Goal: Find specific page/section: Find specific page/section

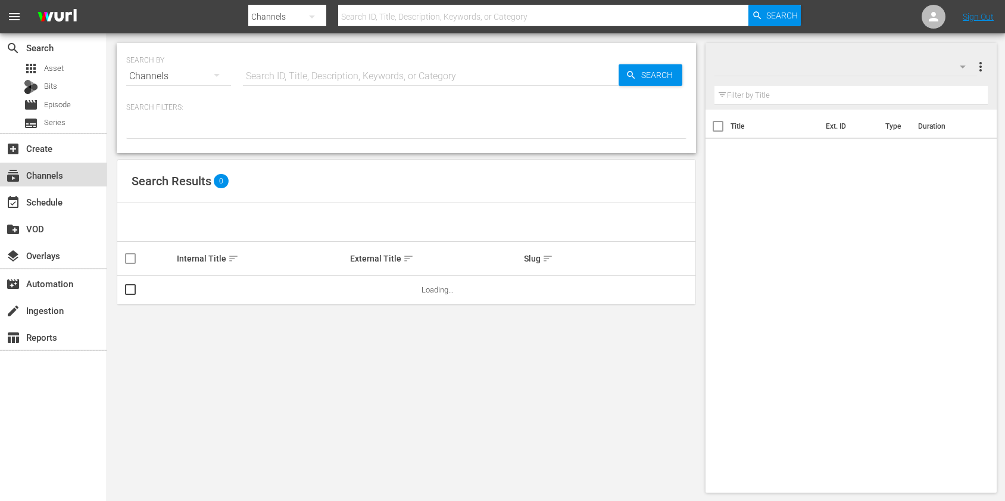
click at [58, 175] on div "subscriptions Channels" at bounding box center [33, 173] width 67 height 11
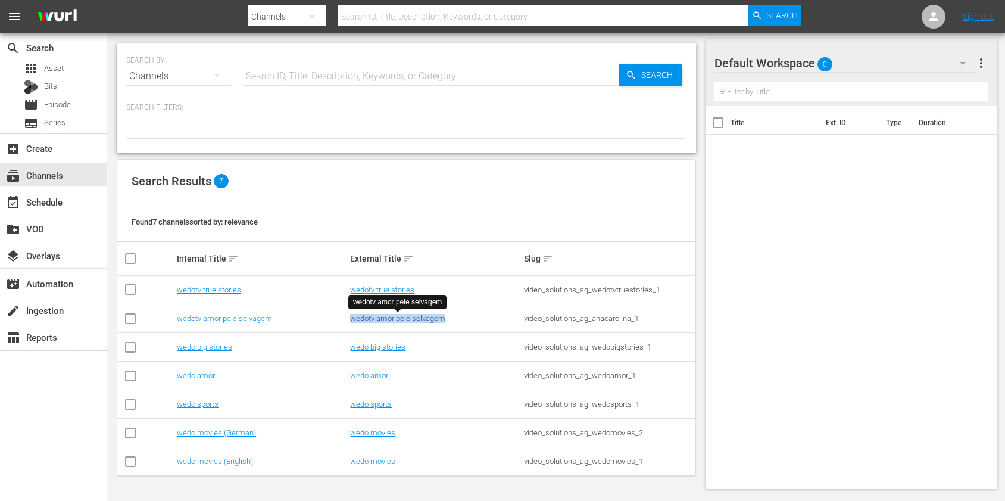
drag, startPoint x: 460, startPoint y: 320, endPoint x: 351, endPoint y: 319, distance: 109.5
click at [351, 319] on div "wedotv amor pele selvagem" at bounding box center [435, 318] width 170 height 9
copy link "wedotv amor pele selvagem"
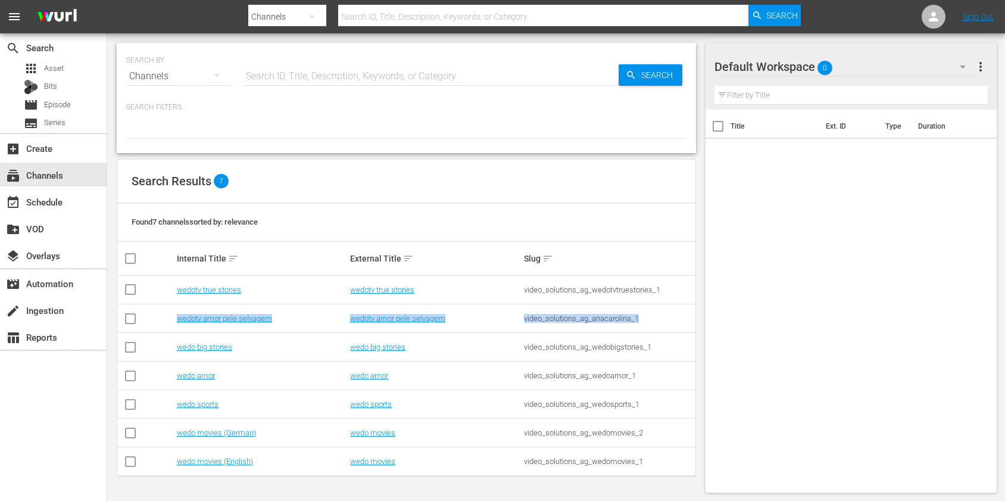
drag, startPoint x: 649, startPoint y: 318, endPoint x: 312, endPoint y: 314, distance: 337.5
click at [312, 314] on tr "wedotv amor pele selvagem wedotv amor pele selvagem video_solutions_ag_anacarol…" at bounding box center [406, 318] width 578 height 29
copy tr "wedotv amor pele selvagem wedotv amor pele selvagem video_solutions_ag_anacarol…"
click at [285, 318] on div "wedotv amor pele selvagem" at bounding box center [262, 317] width 170 height 9
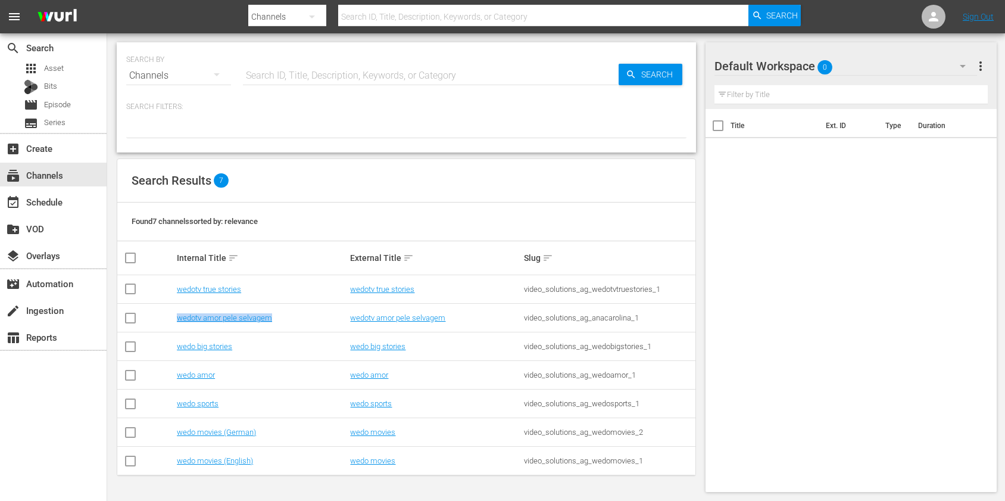
drag, startPoint x: 287, startPoint y: 318, endPoint x: 174, endPoint y: 318, distance: 113.1
click at [174, 318] on tr "wedotv amor pele selvagem wedotv amor pele selvagem video_solutions_ag_anacarol…" at bounding box center [406, 318] width 578 height 29
copy link "wedotv amor pele selvagem"
drag, startPoint x: 457, startPoint y: 320, endPoint x: 345, endPoint y: 323, distance: 111.9
click at [345, 323] on tr "wedotv amor pele selvagem wedotv amor pele selvagem video_solutions_ag_anacarol…" at bounding box center [406, 318] width 578 height 29
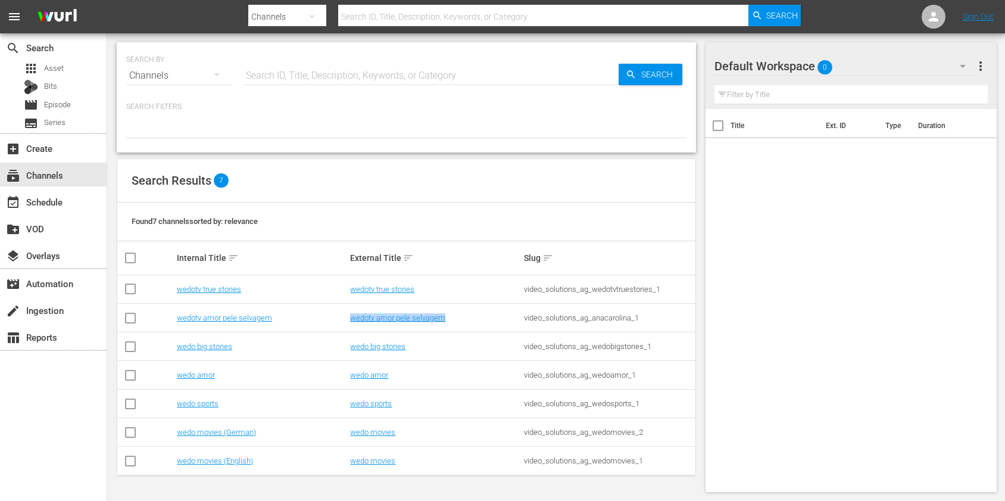
copy tr "wedotv amor pele selvagem"
